Goal: Task Accomplishment & Management: Complete application form

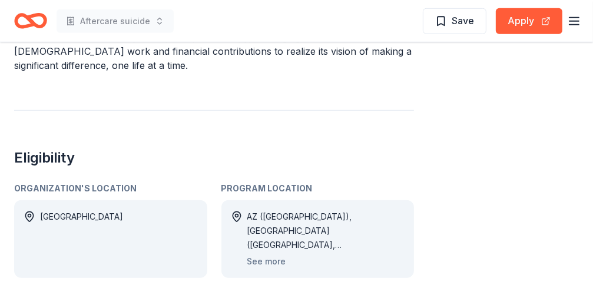
scroll to position [589, 0]
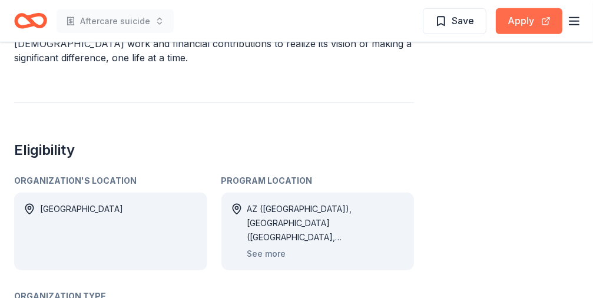
click at [519, 24] on button "Apply" at bounding box center [529, 21] width 67 height 26
